Goal: Task Accomplishment & Management: Use online tool/utility

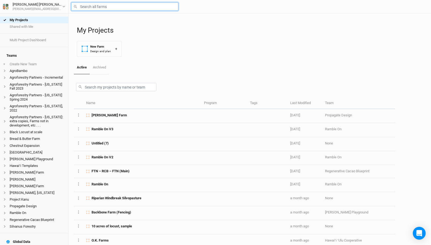
click at [88, 7] on input "text" at bounding box center [124, 6] width 107 height 8
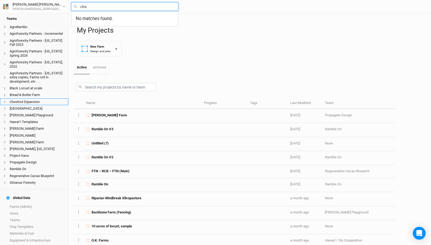
scroll to position [44, 0]
type input "clea"
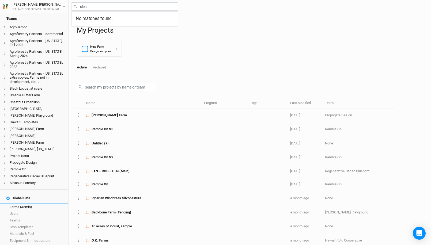
click at [32, 204] on link "Farms (Admin)" at bounding box center [34, 207] width 68 height 7
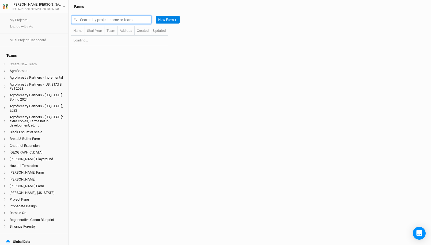
click at [99, 21] on input "text" at bounding box center [111, 20] width 80 height 8
type input "clea"
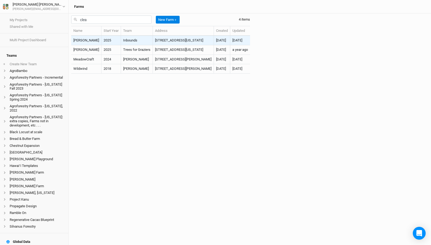
click at [93, 40] on td "[PERSON_NAME]" at bounding box center [86, 40] width 30 height 9
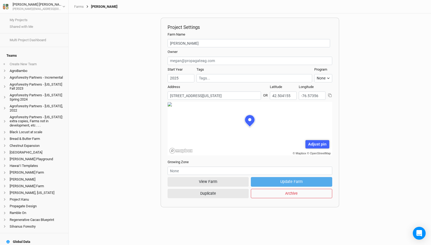
scroll to position [27, 82]
click at [227, 182] on button "View Farm" at bounding box center [208, 181] width 81 height 9
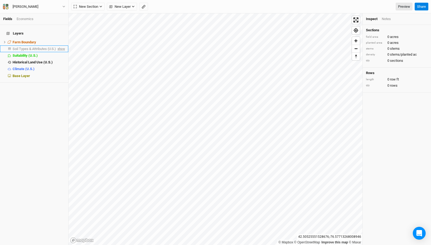
click at [59, 46] on span "show" at bounding box center [61, 49] width 9 height 7
click at [34, 47] on span "Soil Types & Attributes (U.S.)" at bounding box center [35, 49] width 45 height 4
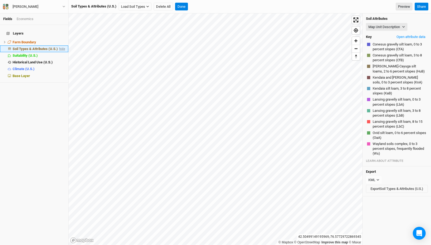
click at [61, 46] on span "hide" at bounding box center [61, 49] width 7 height 7
click at [186, 6] on button "Done" at bounding box center [181, 7] width 13 height 8
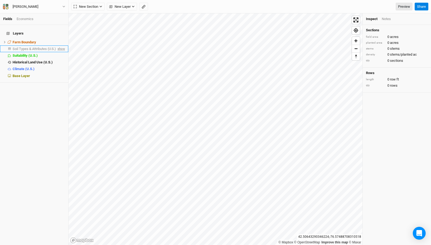
click at [61, 46] on span "show" at bounding box center [61, 49] width 9 height 7
click at [44, 40] on div "Farm Boundary" at bounding box center [36, 42] width 46 height 4
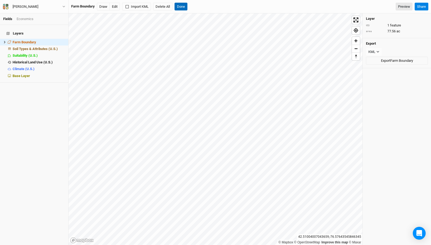
click at [180, 6] on button "Done" at bounding box center [181, 7] width 13 height 8
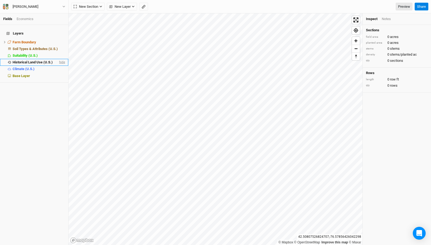
click at [61, 60] on span "hide" at bounding box center [61, 62] width 7 height 7
click at [60, 46] on span "hide" at bounding box center [61, 49] width 7 height 7
click at [132, 9] on button "New Layer" at bounding box center [122, 7] width 30 height 8
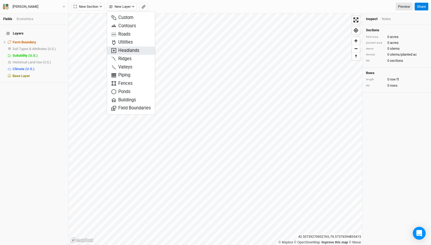
click at [140, 48] on button "Headlands" at bounding box center [131, 51] width 48 height 8
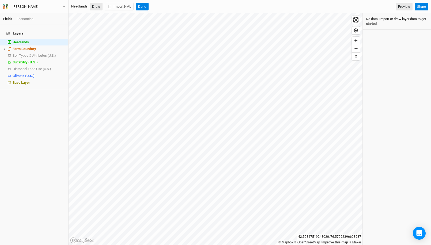
click at [100, 7] on button "Draw" at bounding box center [96, 7] width 13 height 8
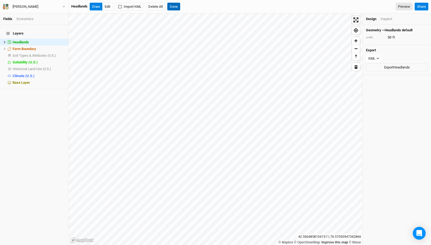
click at [177, 6] on button "Done" at bounding box center [173, 7] width 13 height 8
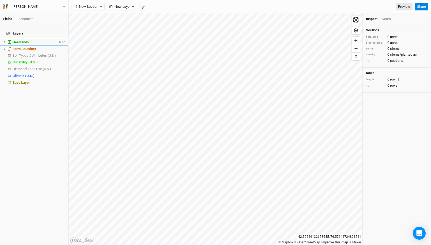
click at [29, 40] on div "Headlands" at bounding box center [36, 42] width 46 height 4
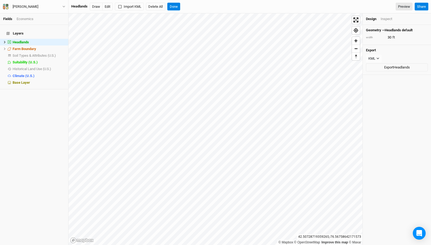
click at [383, 21] on div "Inspect" at bounding box center [387, 19] width 12 height 5
click at [178, 7] on button "Done" at bounding box center [173, 7] width 13 height 8
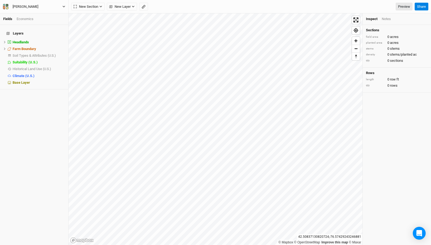
click at [24, 5] on div "[PERSON_NAME]" at bounding box center [26, 6] width 26 height 5
click at [28, 13] on button "Back" at bounding box center [44, 15] width 42 height 7
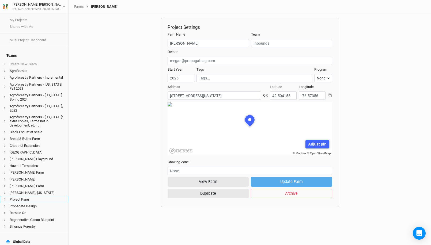
scroll to position [52, 0]
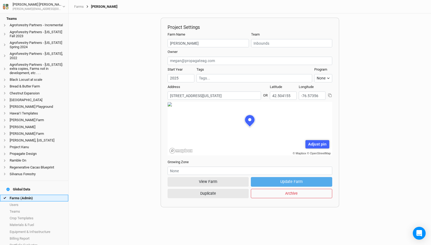
click at [23, 195] on link "Farms (Admin)" at bounding box center [34, 198] width 68 height 7
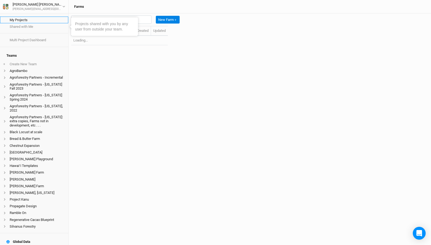
click at [25, 20] on link "My Projects" at bounding box center [34, 20] width 68 height 7
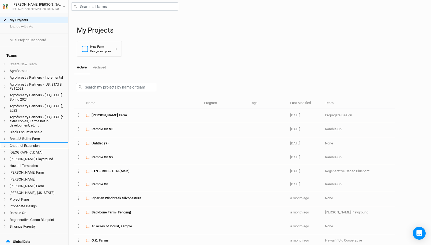
scroll to position [52, 0]
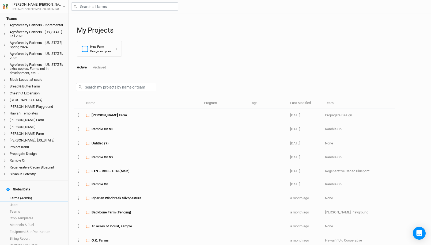
click at [21, 195] on link "Farms (Admin)" at bounding box center [34, 198] width 68 height 7
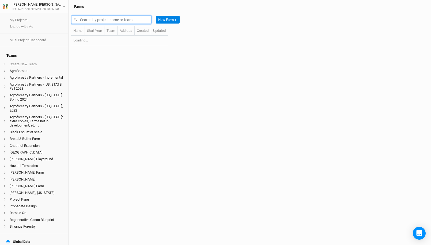
click at [90, 21] on input "text" at bounding box center [111, 20] width 80 height 8
type input "leckford"
click at [97, 20] on input "leckford" at bounding box center [111, 20] width 80 height 8
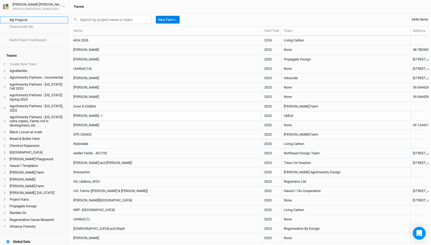
click at [25, 22] on link "My Projects" at bounding box center [34, 20] width 68 height 7
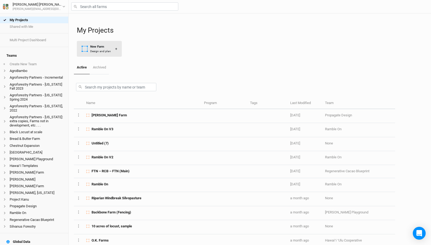
click at [109, 44] on button "New Farm Design and plan +" at bounding box center [99, 49] width 45 height 16
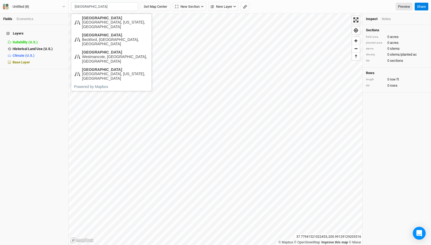
type input "[GEOGRAPHIC_DATA]"
click at [235, 6] on icon "button" at bounding box center [235, 7] width 2 height 2
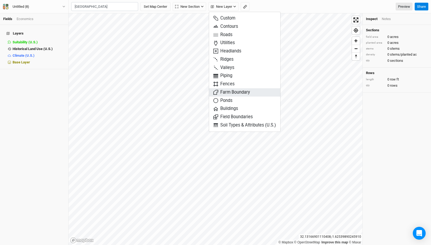
click at [243, 93] on span "Farm Boundary" at bounding box center [231, 92] width 37 height 6
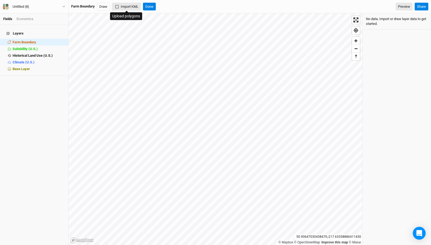
click at [133, 6] on button "Import KML" at bounding box center [126, 7] width 29 height 8
